Goal: Find specific page/section: Find specific page/section

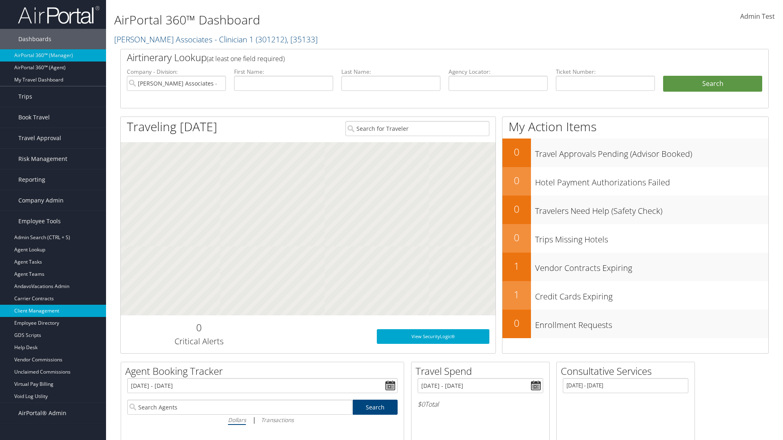
click at [53, 311] on link "Client Management" at bounding box center [53, 311] width 106 height 12
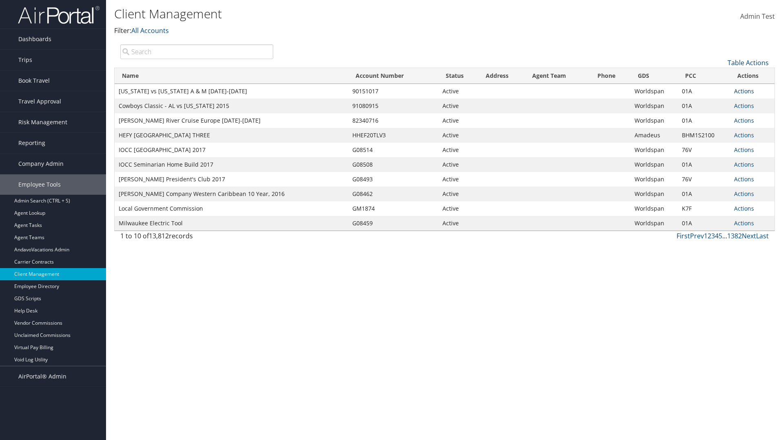
click at [744, 91] on link "Actions" at bounding box center [744, 91] width 20 height 8
click at [716, 103] on link "View Client" at bounding box center [717, 103] width 70 height 14
click at [744, 91] on link "Actions" at bounding box center [744, 91] width 20 height 8
click at [716, 117] on link "Company Settings" at bounding box center [717, 117] width 70 height 14
